Goal: Task Accomplishment & Management: Complete application form

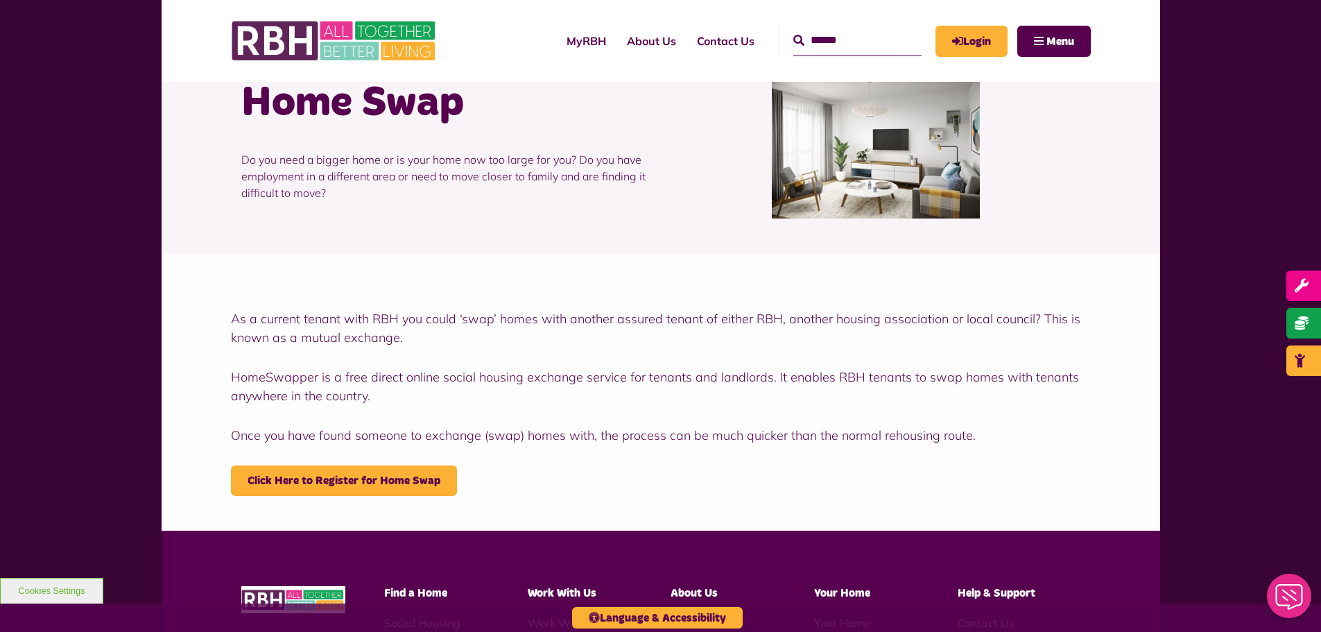
scroll to position [139, 0]
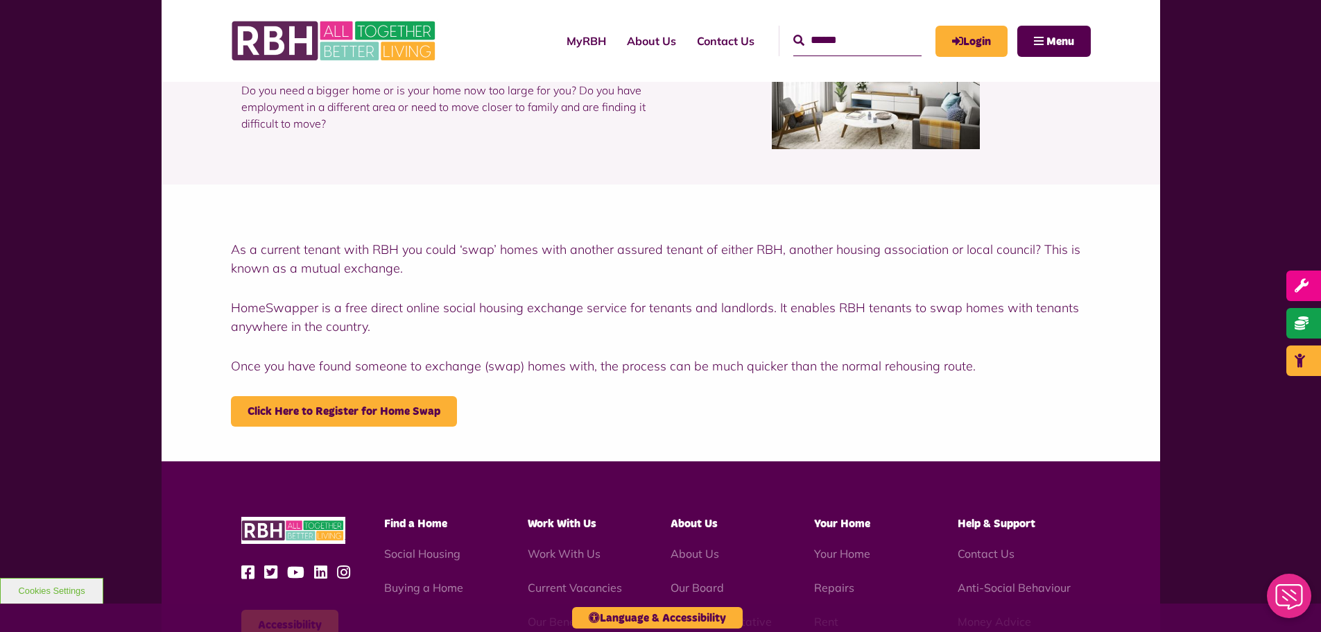
click at [426, 475] on div "Accessibility Find a Home" at bounding box center [661, 638] width 998 height 354
click at [409, 411] on link "Click Here to Register for Home Swap" at bounding box center [344, 411] width 226 height 31
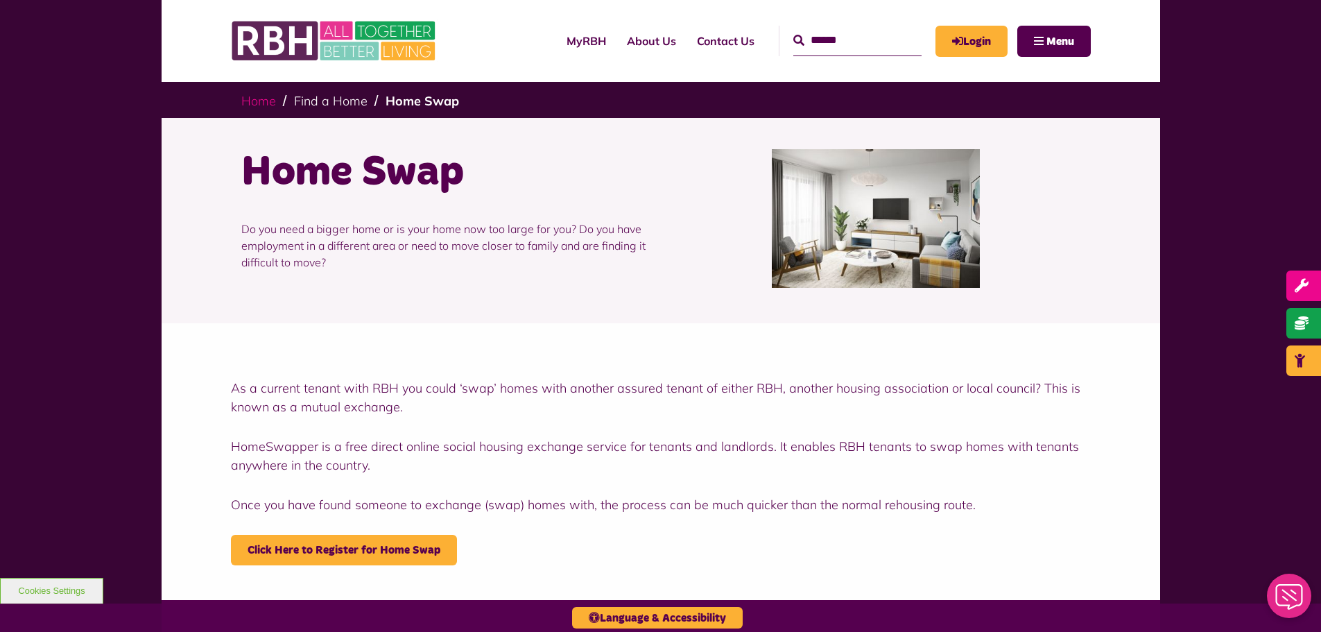
click at [254, 103] on link "Home" at bounding box center [258, 101] width 35 height 16
